Goal: Information Seeking & Learning: Check status

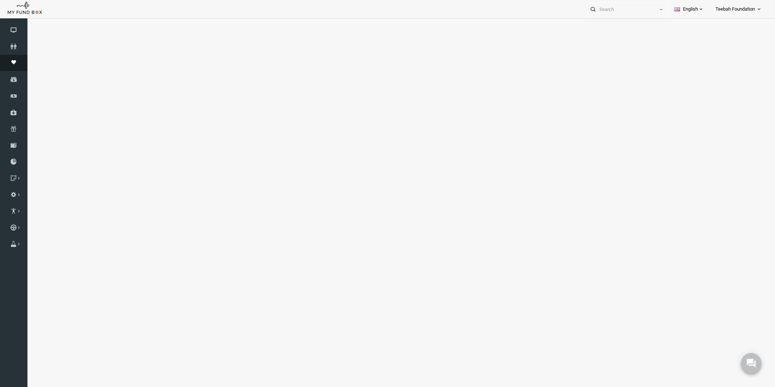
select select "100"
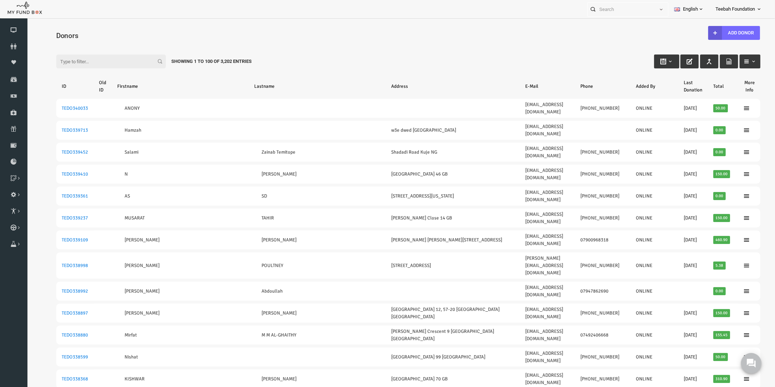
click at [94, 45] on div "Filter: Showing 1 to 100 of 3,202 Entries" at bounding box center [393, 55] width 719 height 20
click at [19, 46] on icon at bounding box center [13, 46] width 27 height 6
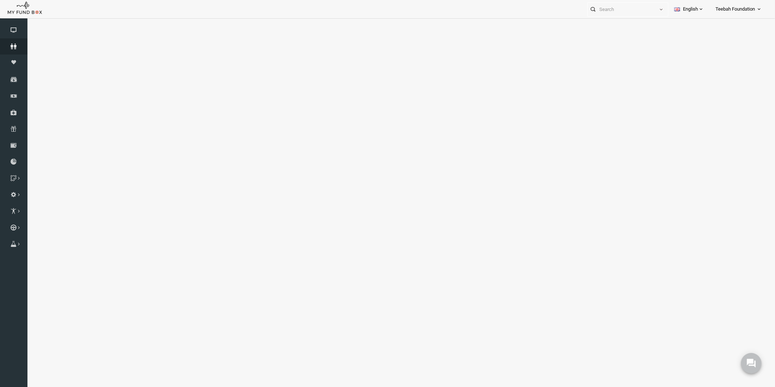
select select "100"
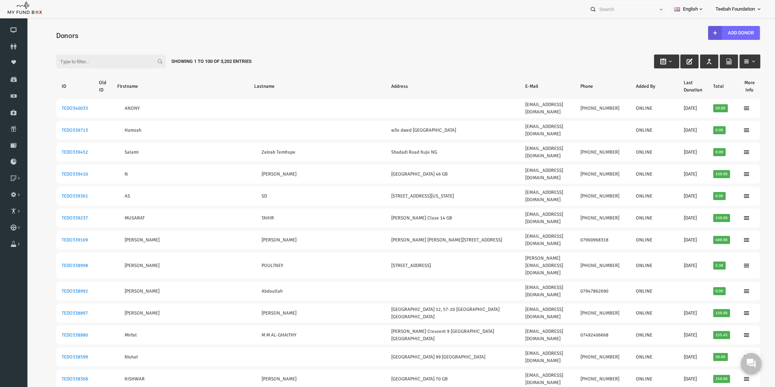
click at [276, 51] on div "Filter: Showing 1 to 100 of 3,202 Entries" at bounding box center [393, 55] width 719 height 20
click at [19, 44] on icon at bounding box center [13, 46] width 27 height 6
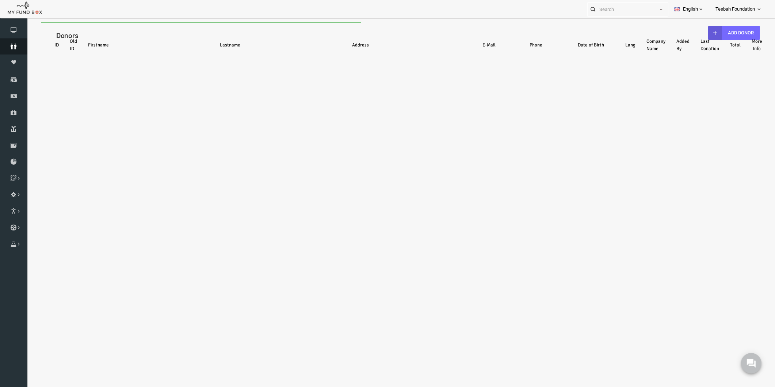
select select "100"
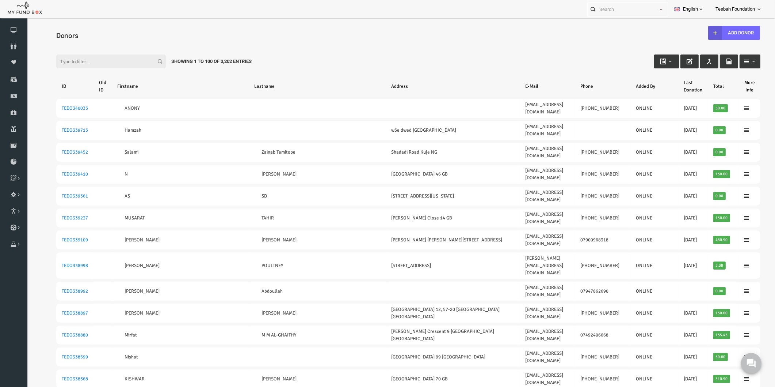
drag, startPoint x: 525, startPoint y: 50, endPoint x: 553, endPoint y: 40, distance: 29.8
click at [528, 49] on div "Filter: Showing 1 to 100 of 3,202 Entries" at bounding box center [393, 55] width 719 height 20
click at [119, 26] on div "Donors" at bounding box center [393, 34] width 719 height 25
click at [124, 61] on input "Filter:" at bounding box center [96, 61] width 110 height 14
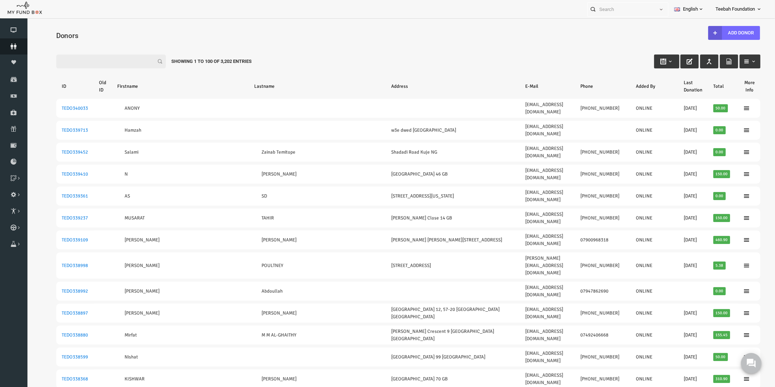
click at [16, 42] on link "Donors" at bounding box center [13, 46] width 27 height 16
click at [13, 46] on icon at bounding box center [13, 46] width 27 height 6
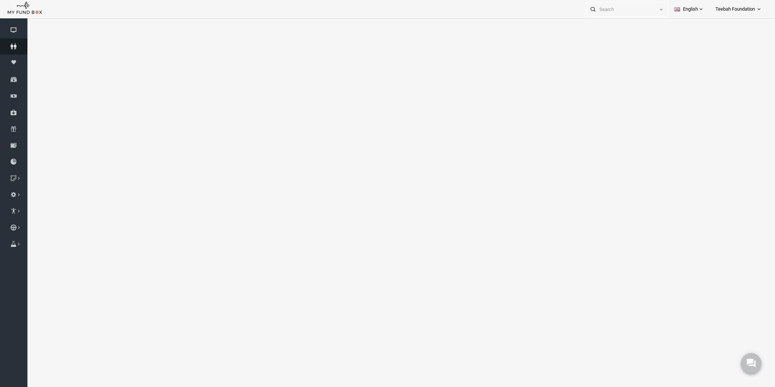
select select "100"
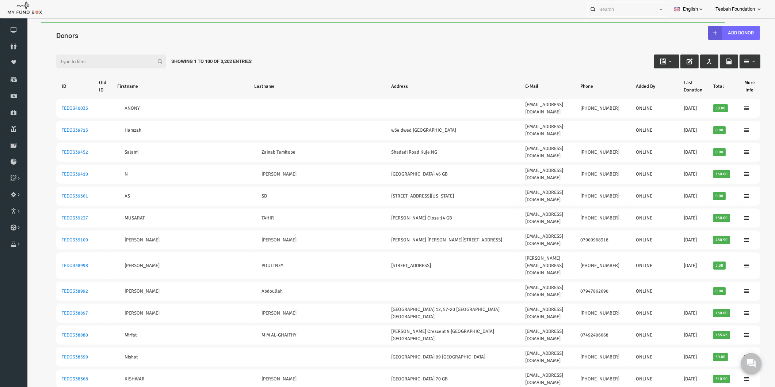
click at [293, 46] on div "Filter: Showing 1 to 100 of 3,202 Entries" at bounding box center [393, 55] width 719 height 20
click at [330, 63] on div "Filter: Showing 1 to 100 of 3,202 Entries" at bounding box center [393, 55] width 719 height 20
click at [64, 58] on input "Filter:" at bounding box center [96, 61] width 110 height 14
paste input "[PERSON_NAME][EMAIL_ADDRESS][DOMAIN_NAME]"
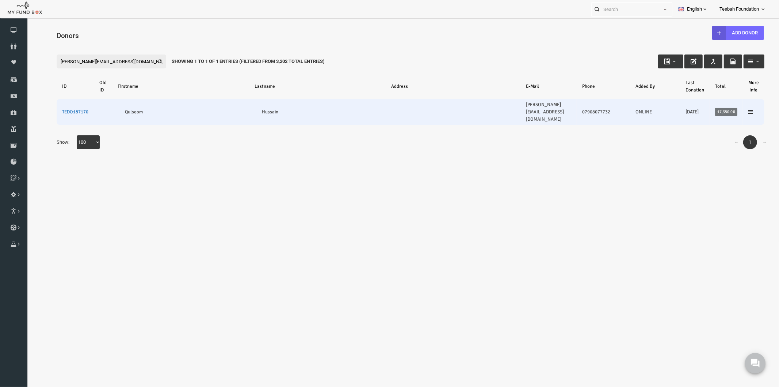
type input "[PERSON_NAME][EMAIL_ADDRESS][DOMAIN_NAME]"
click at [65, 109] on link "TEDO187170" at bounding box center [60, 112] width 26 height 6
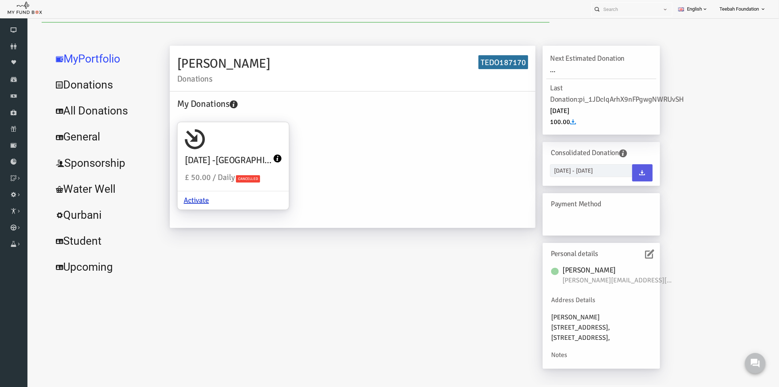
click at [92, 111] on link "All Donations" at bounding box center [89, 110] width 110 height 26
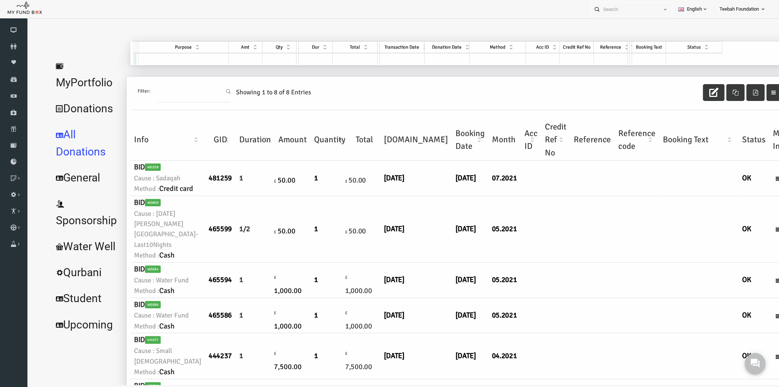
click at [530, 262] on td at bounding box center [540, 228] width 29 height 66
click at [84, 71] on link "MyPortfolio" at bounding box center [71, 73] width 74 height 43
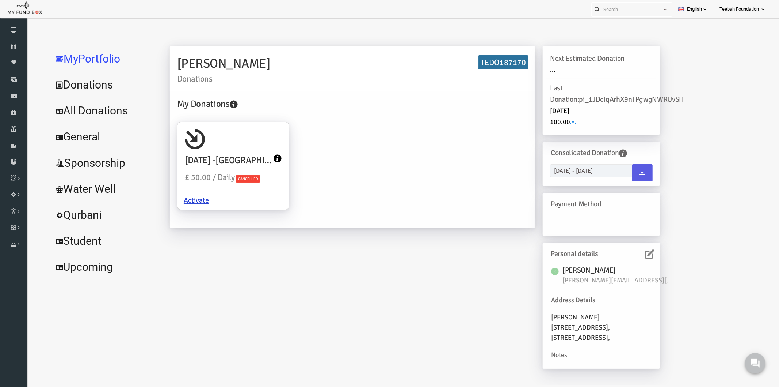
click at [631, 252] on icon at bounding box center [634, 253] width 9 height 9
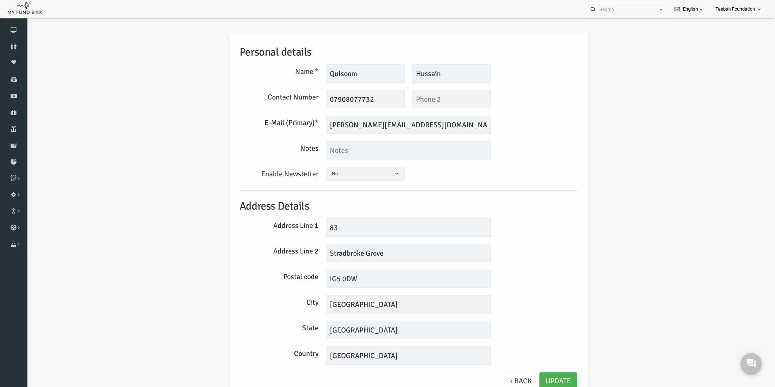
click at [530, 121] on div "E-Mail (Primary) * [PERSON_NAME][EMAIL_ADDRESS][DOMAIN_NAME] We will be sending…" at bounding box center [393, 124] width 345 height 18
click at [108, 77] on div "Personal details Name * Qulsoom Description allows upto maximum of 255 characte…" at bounding box center [394, 217] width 734 height 390
click at [620, 158] on div "Personal details Name * Qulsoom Description allows upto maximum of 255 characte…" at bounding box center [394, 217] width 734 height 390
drag, startPoint x: 649, startPoint y: 95, endPoint x: 669, endPoint y: 99, distance: 20.1
click at [650, 95] on div "Personal details Name * Qulsoom Description allows upto maximum of 255 characte…" at bounding box center [394, 217] width 734 height 390
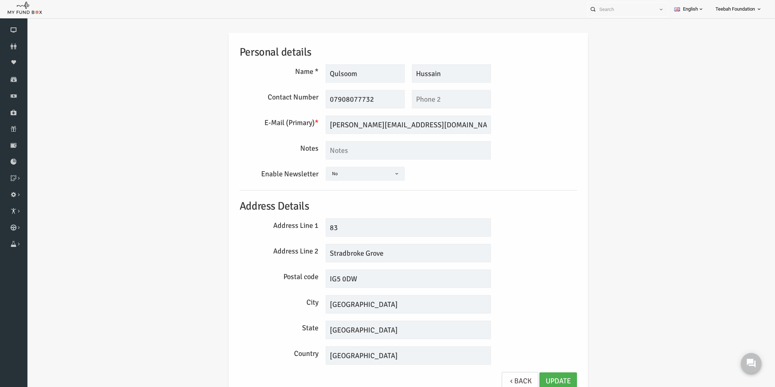
click at [602, 169] on div "Personal details Name * Qulsoom Description allows upto maximum of 255 characte…" at bounding box center [394, 217] width 734 height 390
drag, startPoint x: 579, startPoint y: 130, endPoint x: 583, endPoint y: 125, distance: 6.6
click at [580, 129] on div "Personal details Name * Qulsoom Description allows upto maximum of 255 characte…" at bounding box center [394, 217] width 734 height 390
